Goal: Navigation & Orientation: Find specific page/section

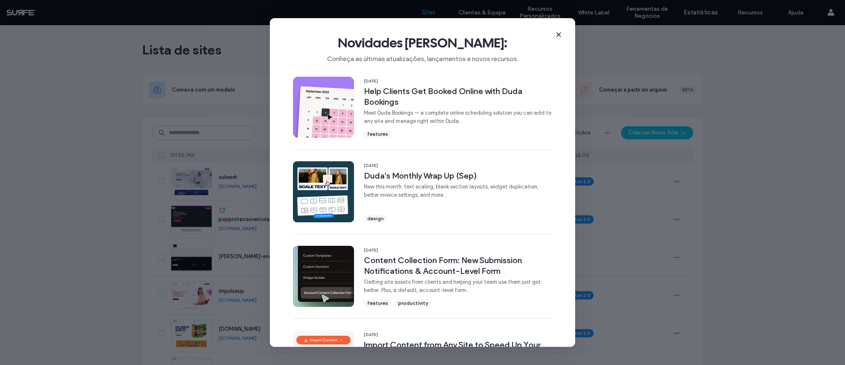
click at [559, 34] on use at bounding box center [558, 35] width 4 height 4
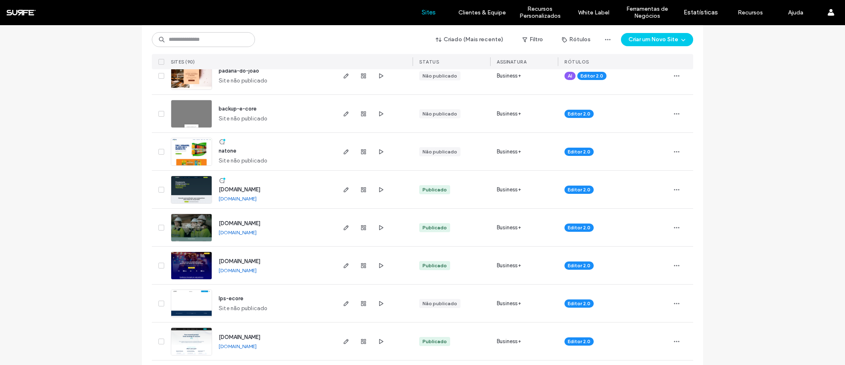
scroll to position [337, 0]
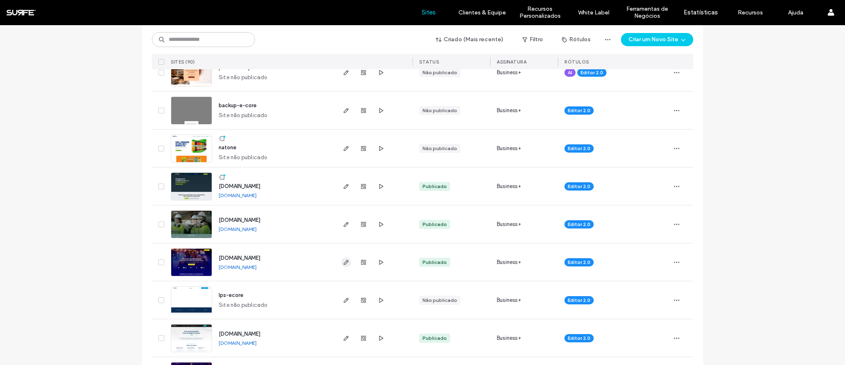
click at [344, 263] on icon "button" at bounding box center [346, 262] width 7 height 7
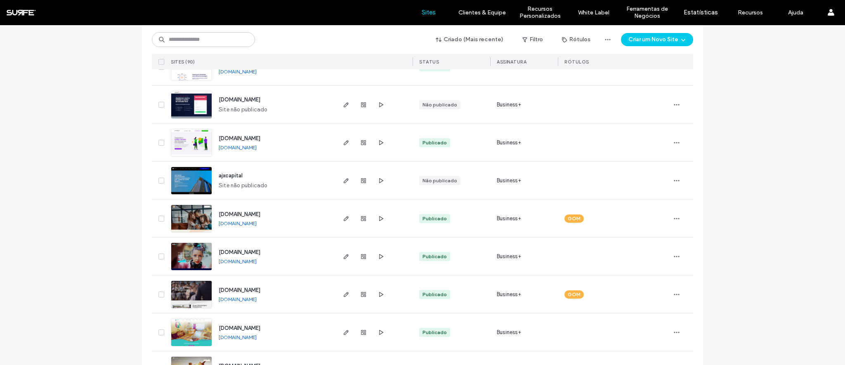
scroll to position [2673, 0]
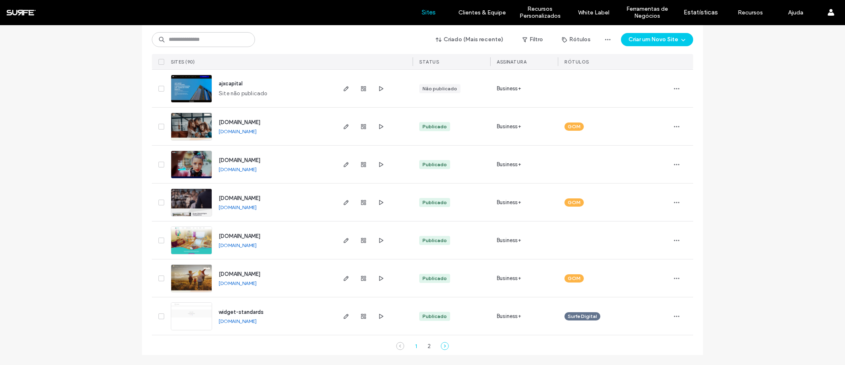
click at [441, 347] on icon at bounding box center [445, 346] width 8 height 8
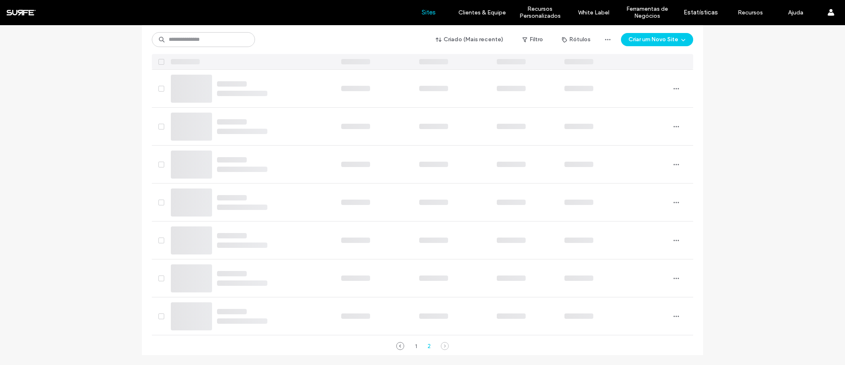
scroll to position [396, 0]
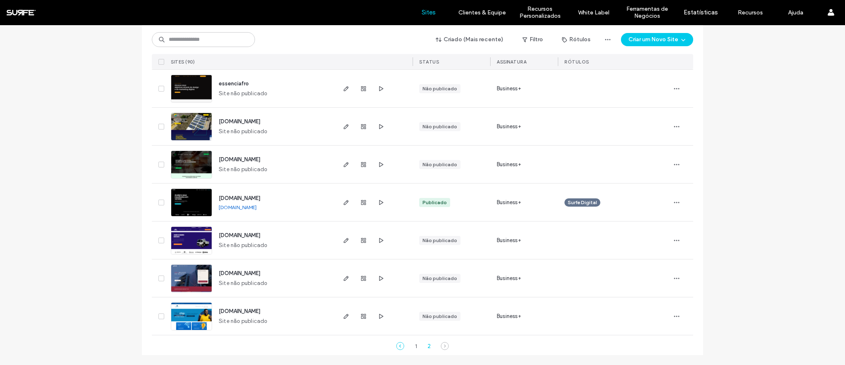
click at [400, 344] on icon at bounding box center [400, 346] width 8 height 8
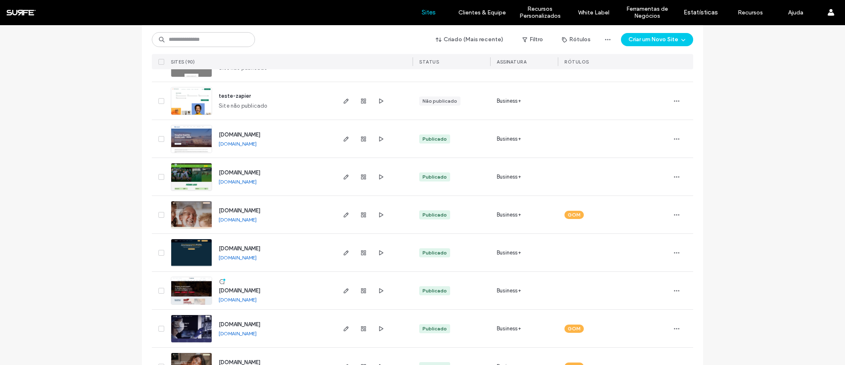
scroll to position [1714, 0]
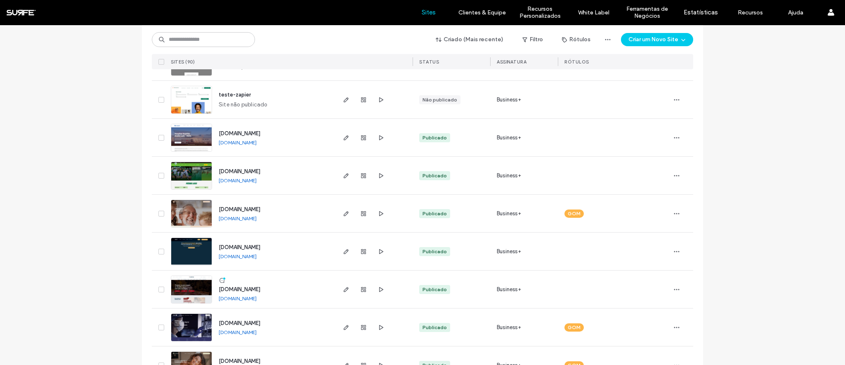
click at [245, 258] on link "[DOMAIN_NAME]" at bounding box center [238, 256] width 38 height 6
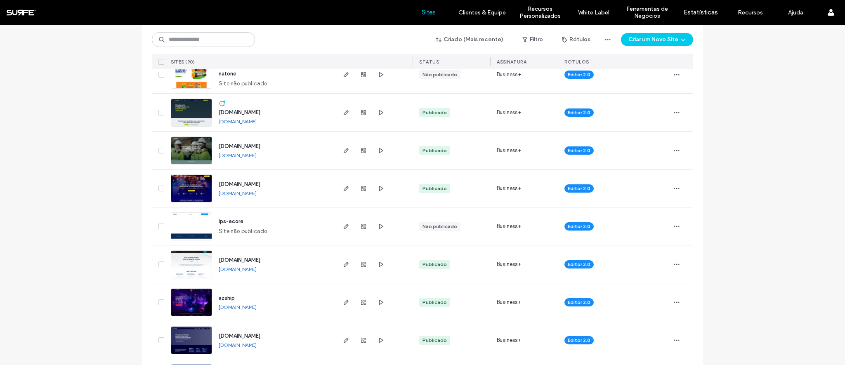
scroll to position [0, 0]
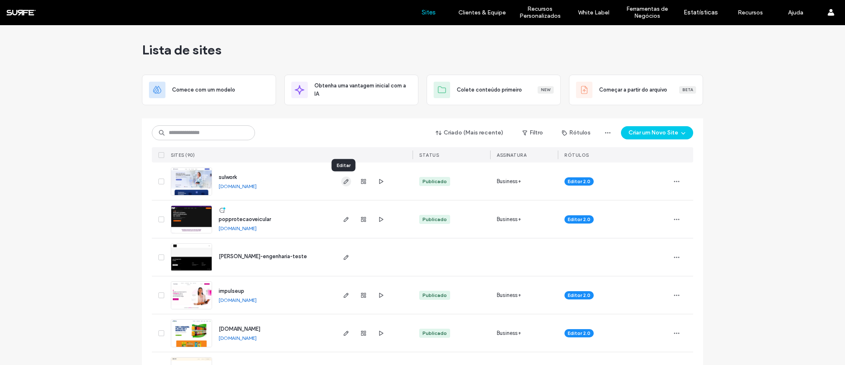
click at [344, 182] on icon "button" at bounding box center [346, 181] width 7 height 7
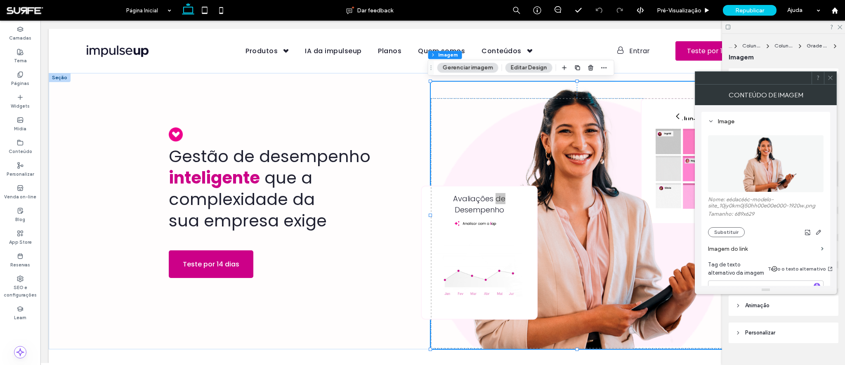
click at [831, 77] on use at bounding box center [830, 78] width 4 height 4
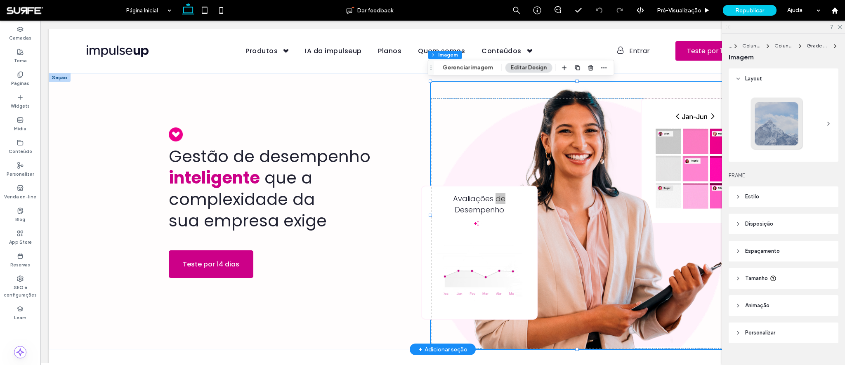
click at [507, 114] on img at bounding box center [577, 215] width 292 height 267
click at [839, 27] on use at bounding box center [839, 27] width 5 height 5
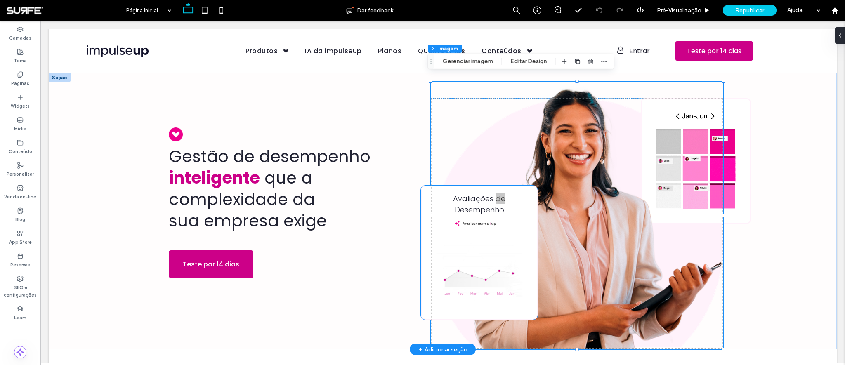
click at [534, 193] on div "Avaliações de Desempenho" at bounding box center [479, 253] width 117 height 134
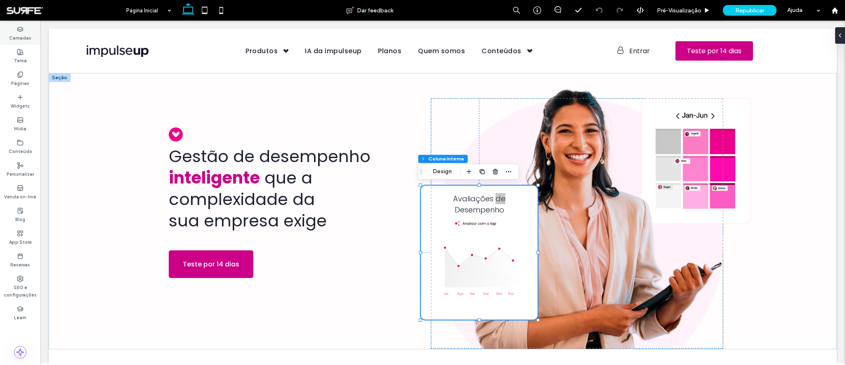
click at [19, 38] on label "Camadas" at bounding box center [20, 37] width 22 height 9
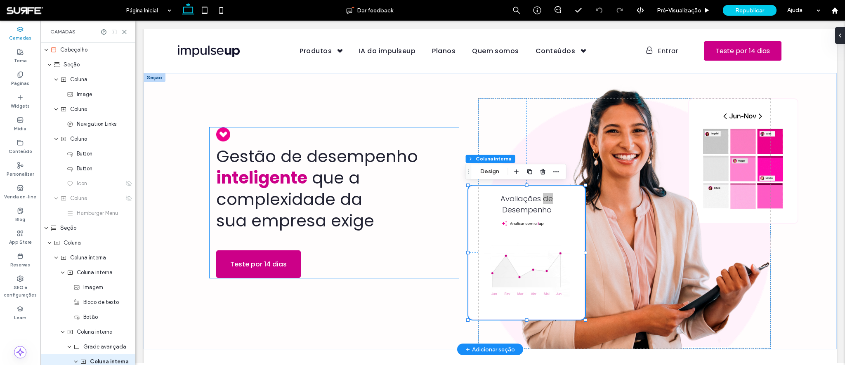
scroll to position [158, 0]
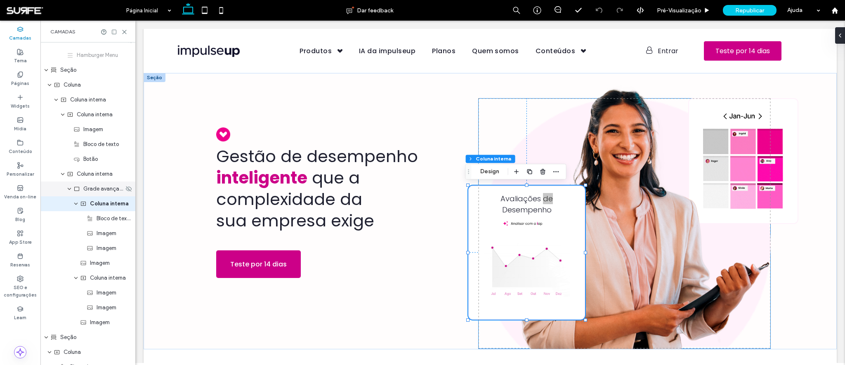
click at [99, 191] on span "Grade avançada" at bounding box center [103, 189] width 40 height 8
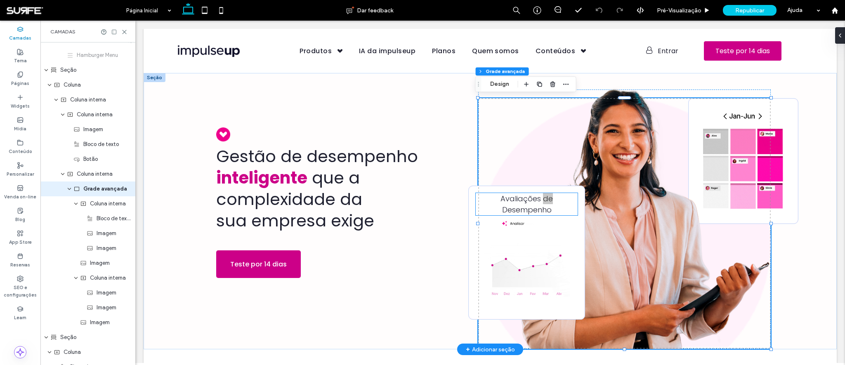
scroll to position [143, 0]
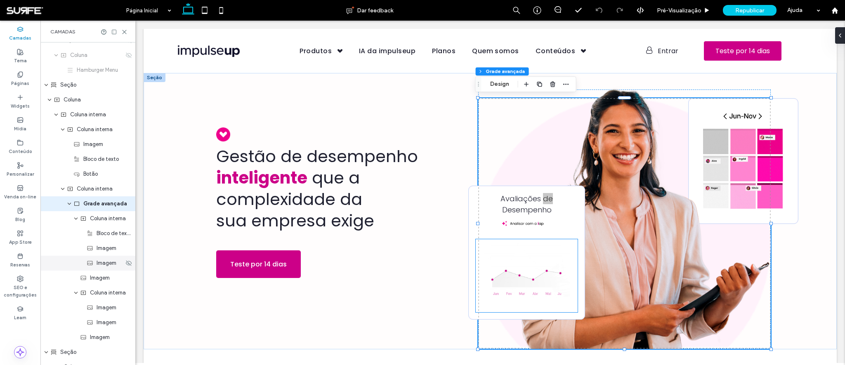
click at [102, 265] on span "Imagem" at bounding box center [107, 263] width 20 height 8
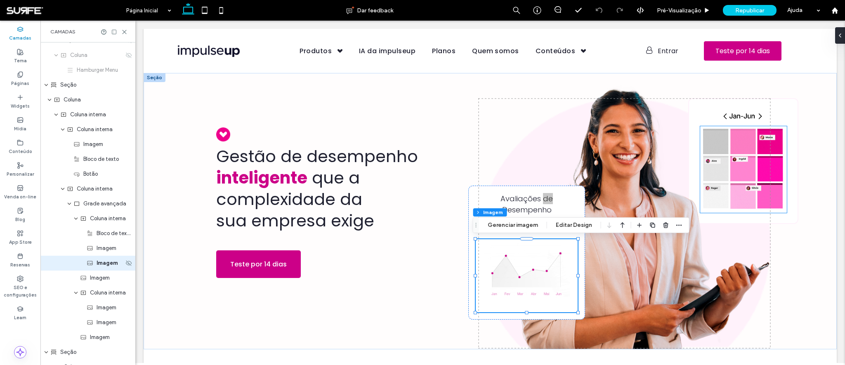
scroll to position [203, 0]
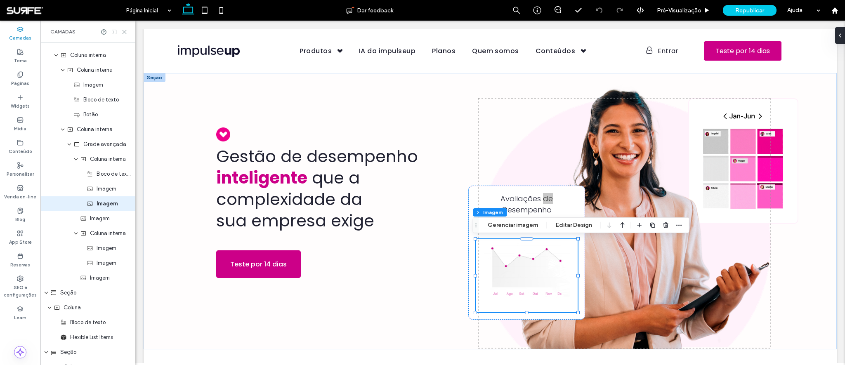
click at [124, 32] on use at bounding box center [125, 32] width 4 height 4
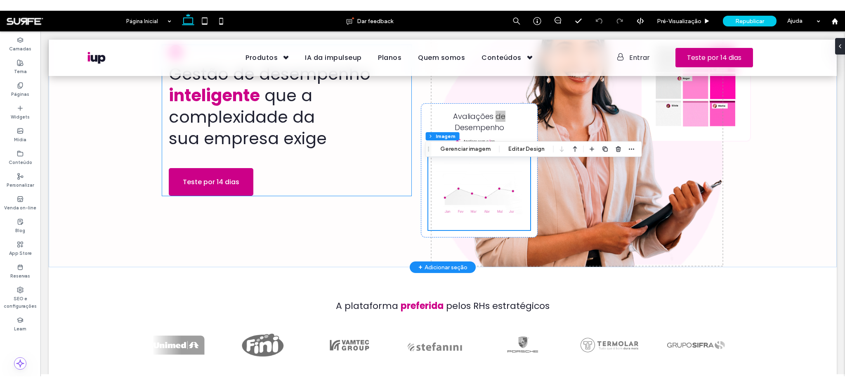
scroll to position [0, 0]
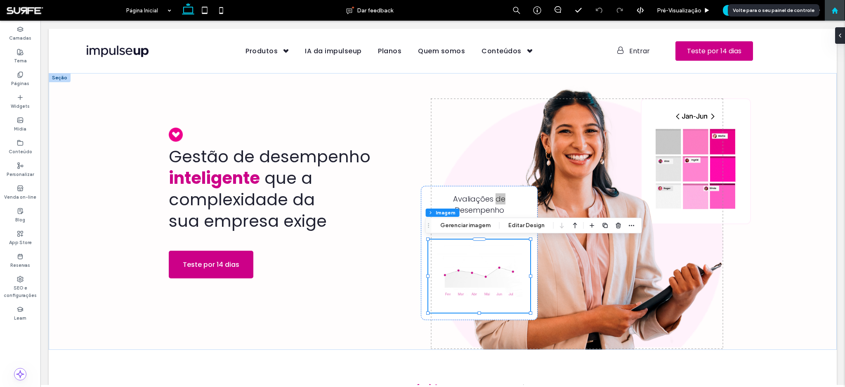
click at [832, 12] on use at bounding box center [834, 10] width 6 height 6
